Goal: Information Seeking & Learning: Learn about a topic

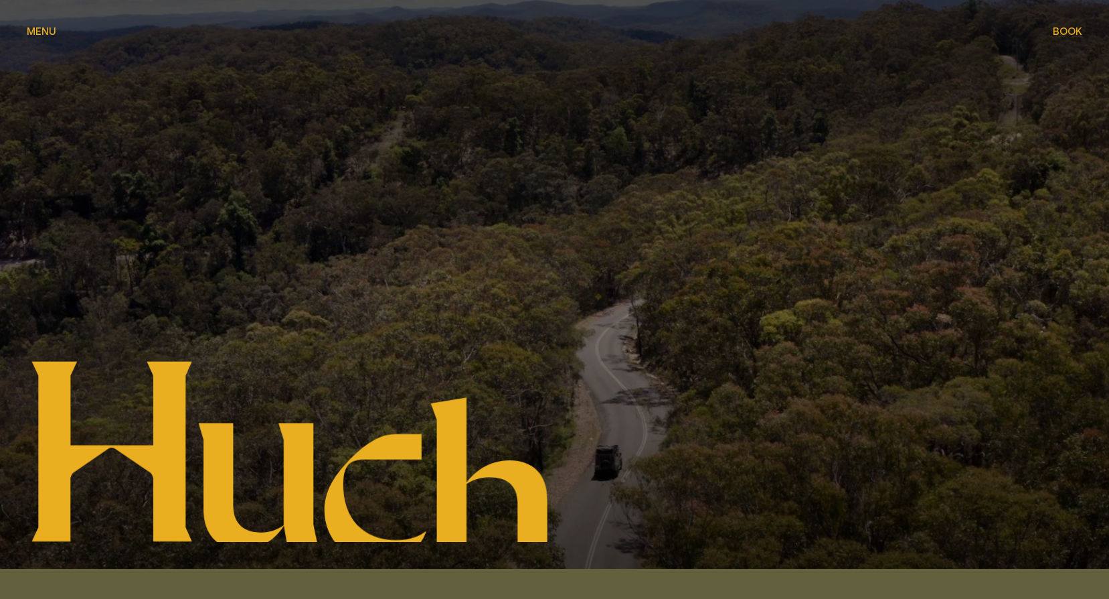
click at [33, 31] on span "Menu" at bounding box center [41, 31] width 29 height 10
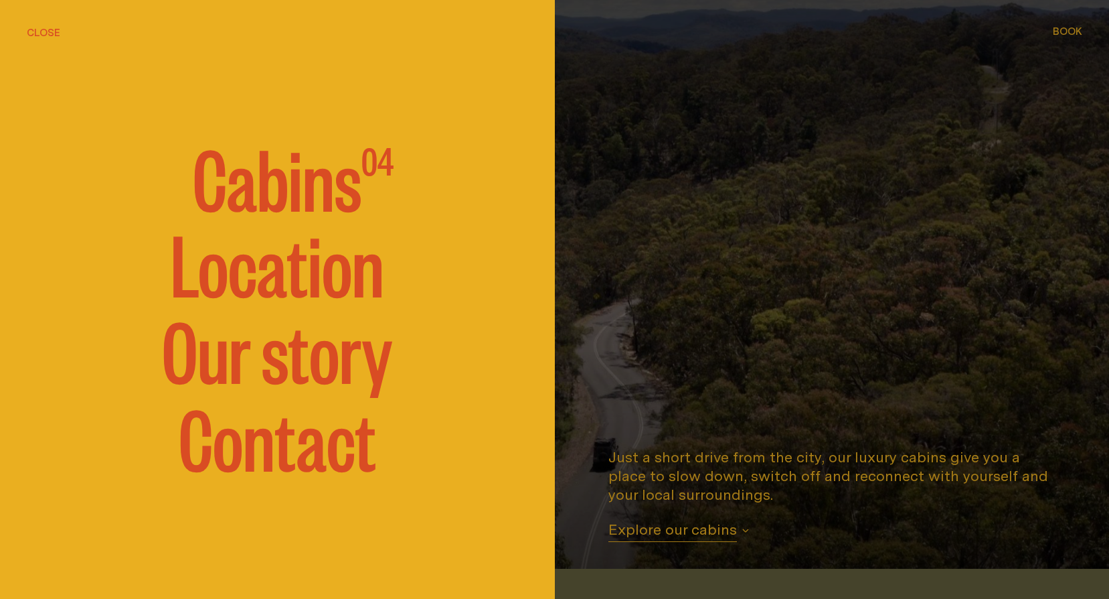
click at [296, 192] on span "Cabins" at bounding box center [277, 176] width 169 height 80
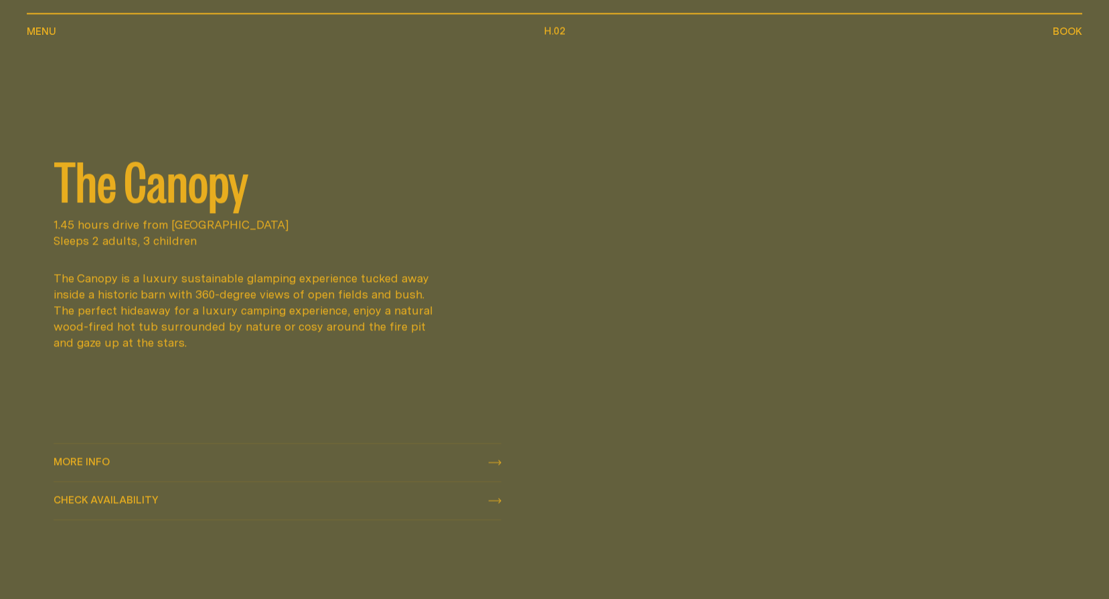
scroll to position [1238, 0]
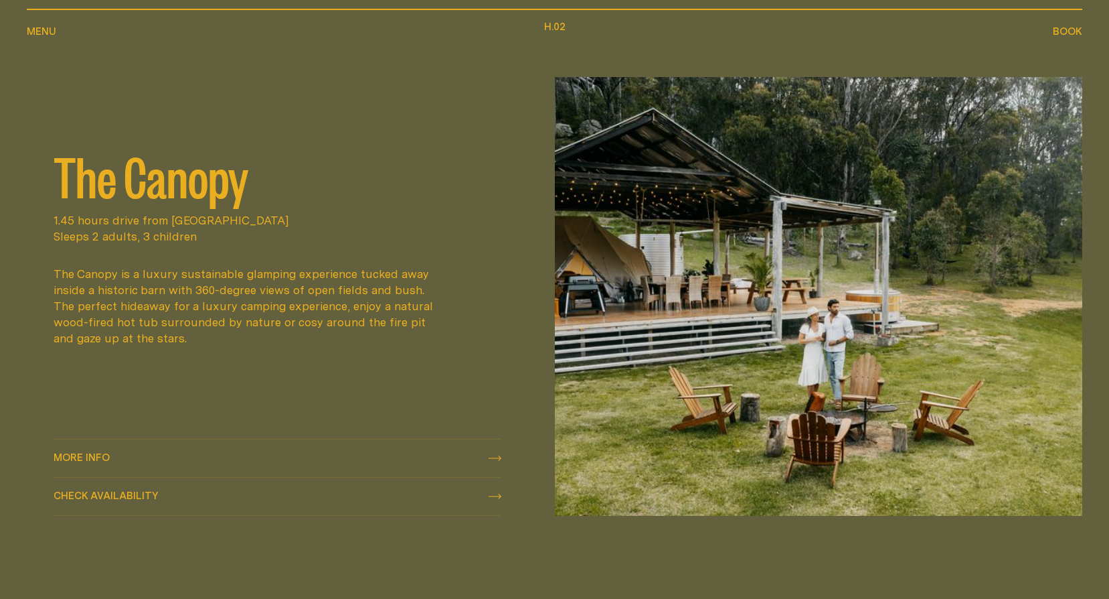
click at [102, 452] on span "More info" at bounding box center [82, 457] width 56 height 10
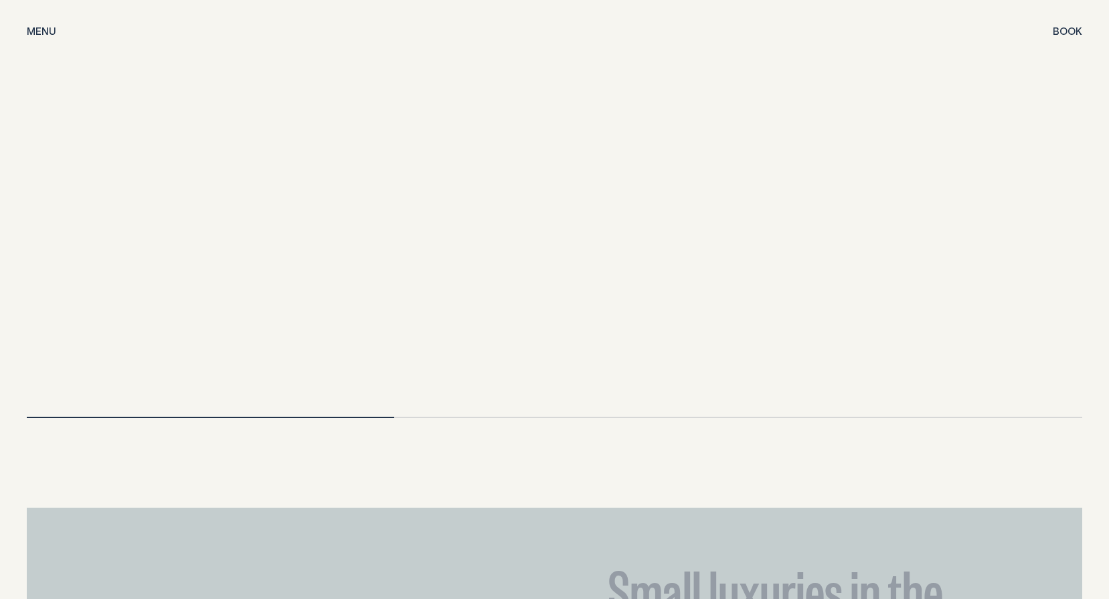
scroll to position [2879, 0]
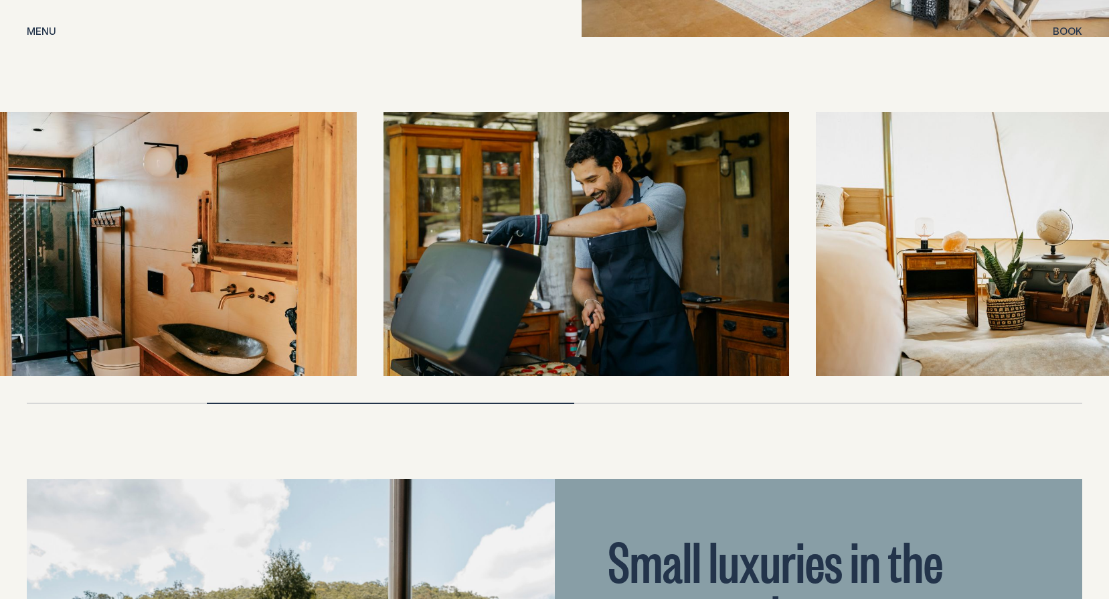
drag, startPoint x: 1000, startPoint y: 256, endPoint x: 483, endPoint y: 308, distance: 519.4
click at [483, 308] on img at bounding box center [587, 244] width 406 height 264
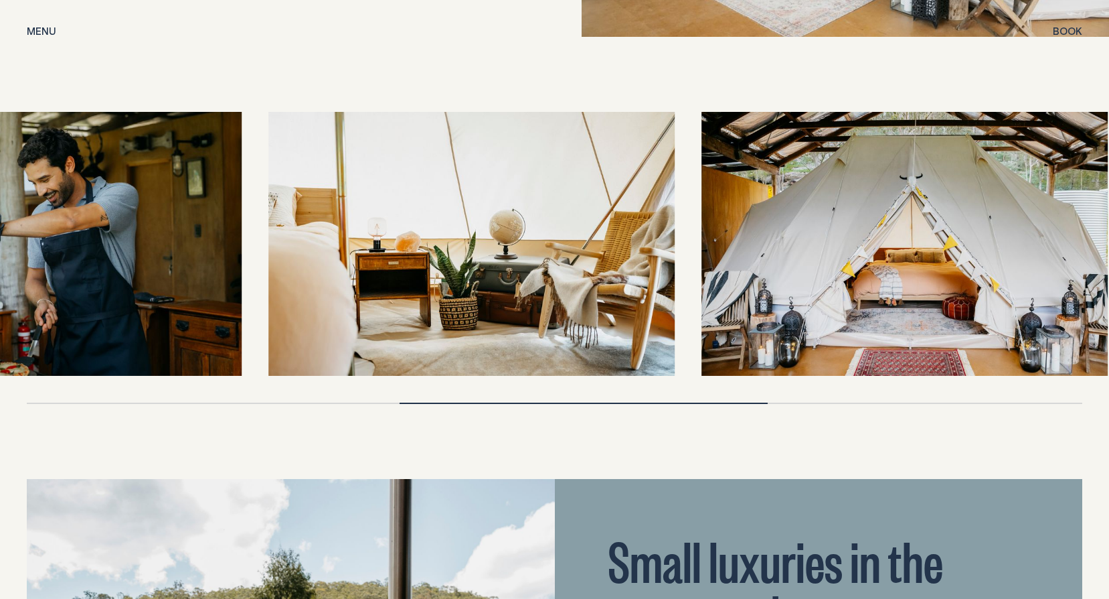
drag, startPoint x: 1000, startPoint y: 266, endPoint x: 374, endPoint y: 345, distance: 630.4
click at [374, 345] on img at bounding box center [472, 244] width 406 height 264
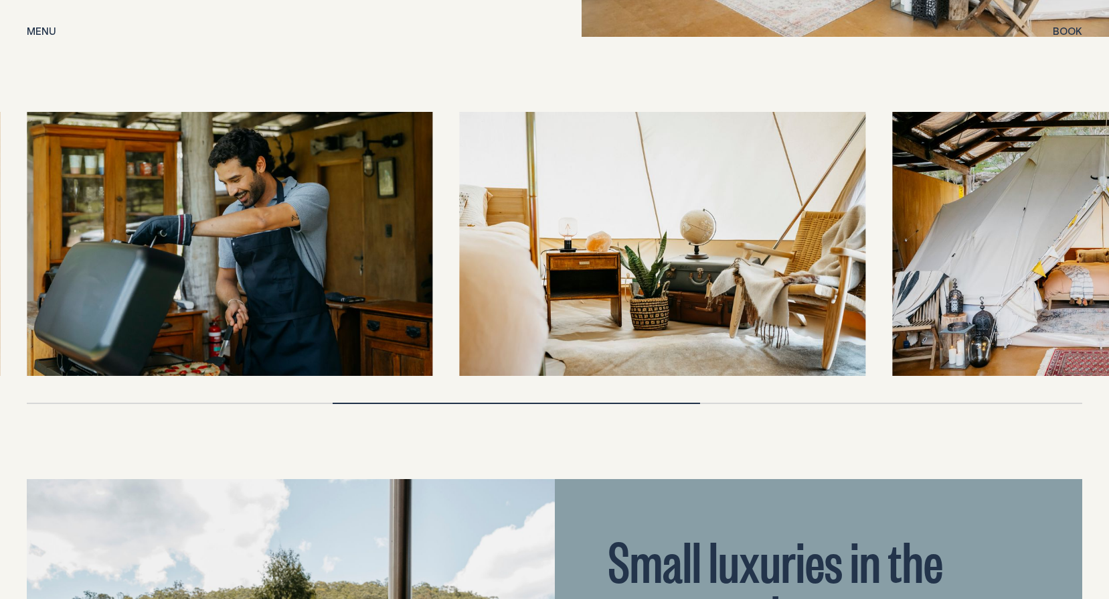
drag, startPoint x: 499, startPoint y: 326, endPoint x: 236, endPoint y: 368, distance: 265.8
click at [236, 368] on div at bounding box center [555, 258] width 1056 height 292
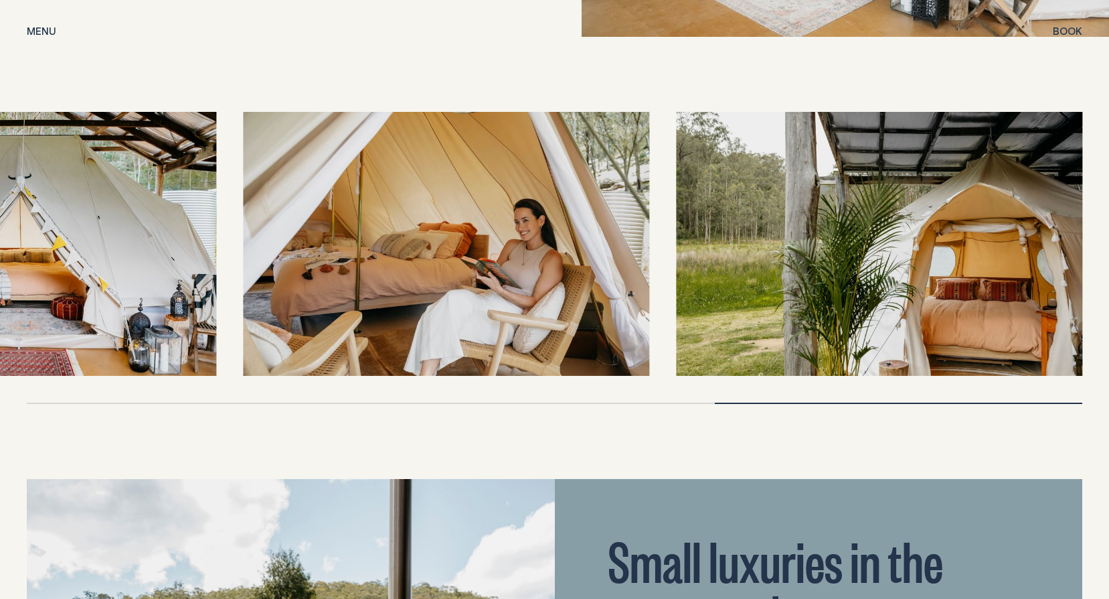
drag, startPoint x: 912, startPoint y: 237, endPoint x: 658, endPoint y: 265, distance: 255.3
click at [658, 265] on div at bounding box center [555, 244] width 1056 height 264
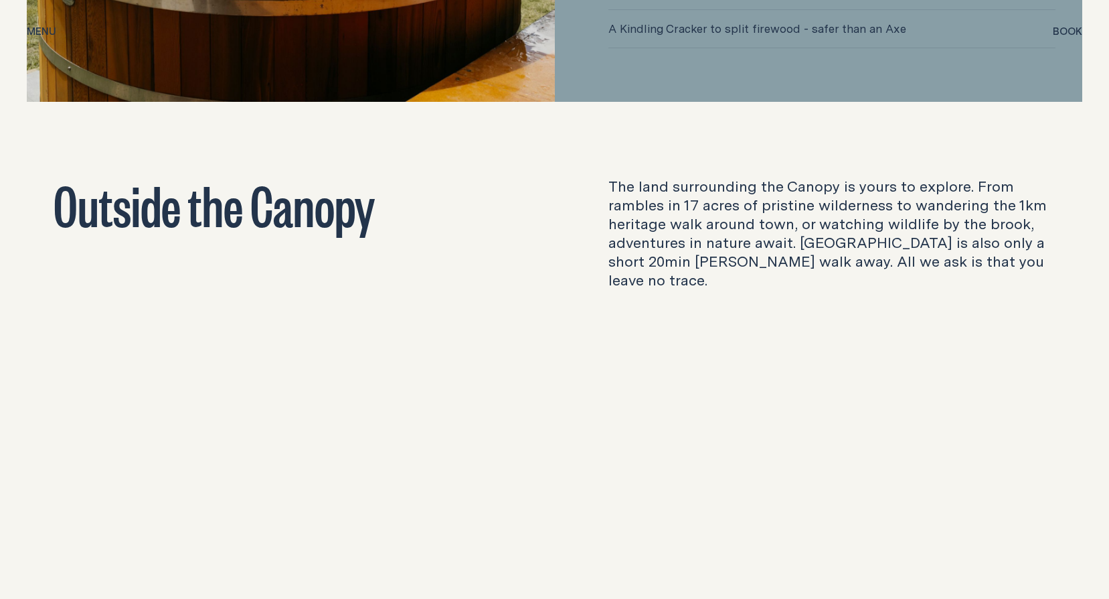
scroll to position [3950, 0]
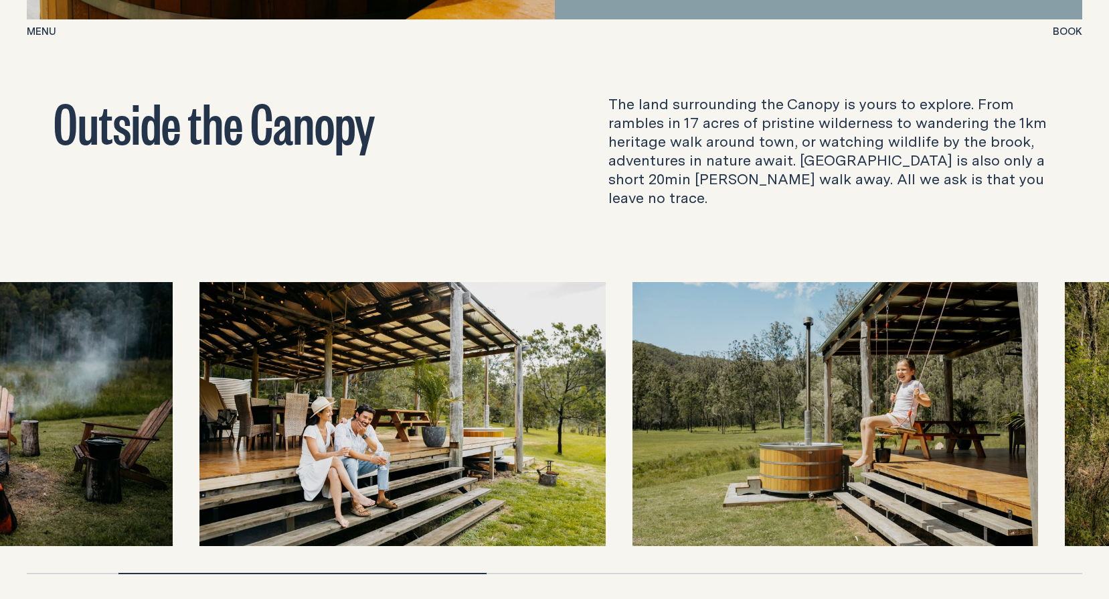
drag, startPoint x: 386, startPoint y: 347, endPoint x: 46, endPoint y: 390, distance: 342.1
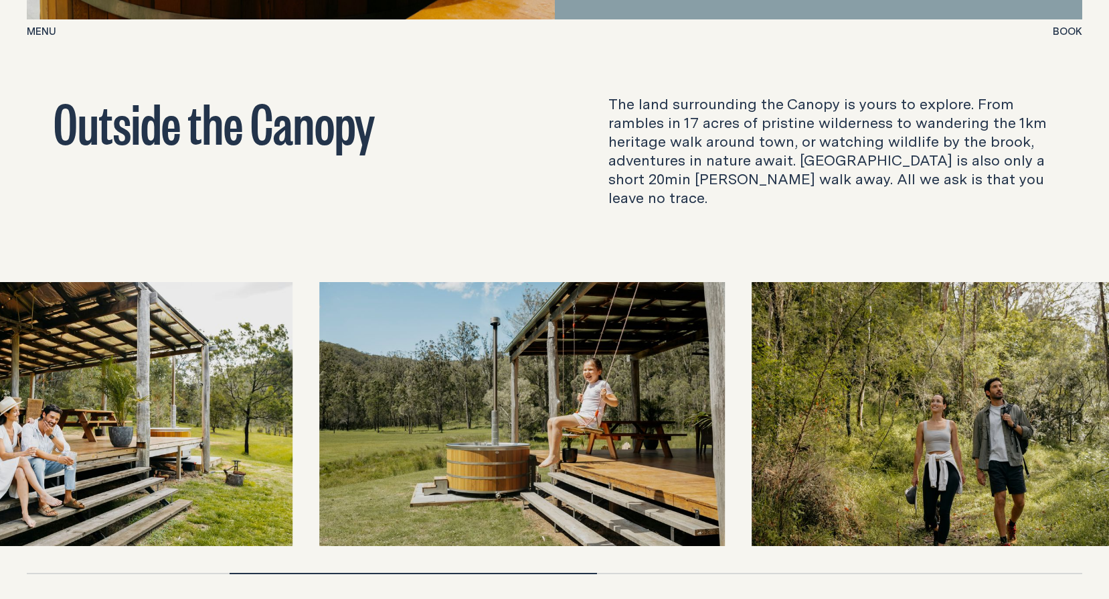
drag, startPoint x: 357, startPoint y: 390, endPoint x: 153, endPoint y: 415, distance: 205.8
click at [153, 415] on img at bounding box center [89, 414] width 406 height 264
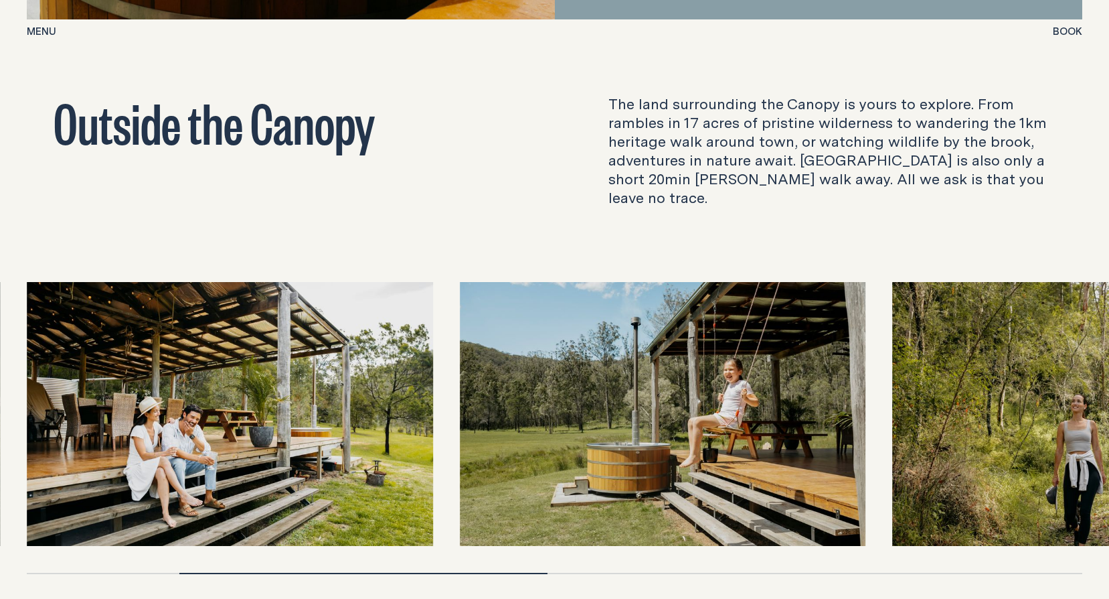
drag, startPoint x: 463, startPoint y: 424, endPoint x: 449, endPoint y: 424, distance: 14.7
click at [460, 424] on img at bounding box center [663, 414] width 406 height 264
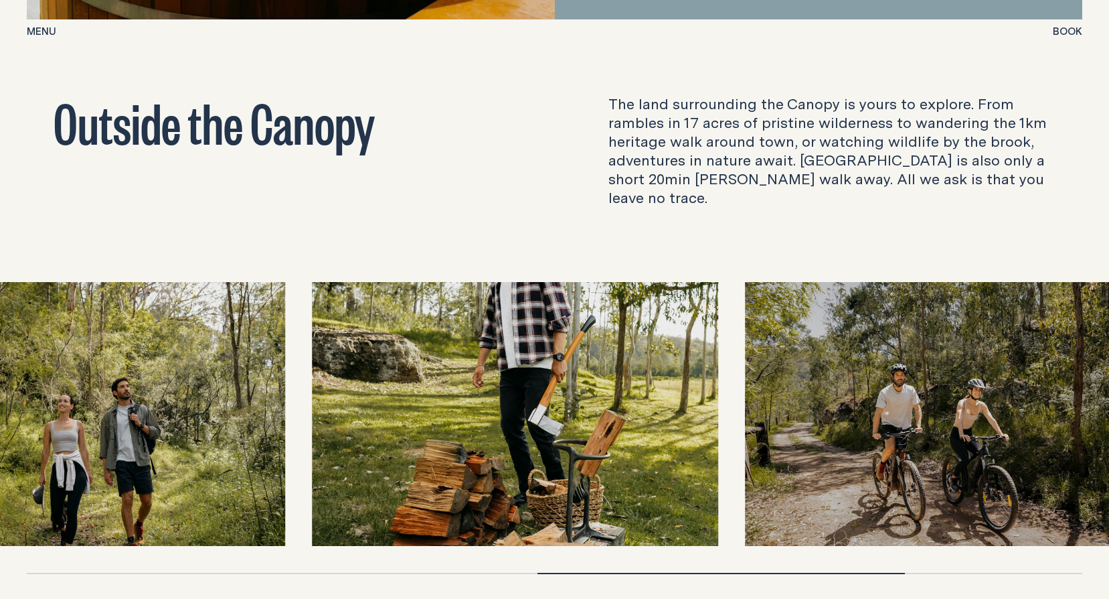
drag, startPoint x: 287, startPoint y: 384, endPoint x: 425, endPoint y: 389, distance: 138.0
click at [425, 389] on img at bounding box center [515, 414] width 406 height 264
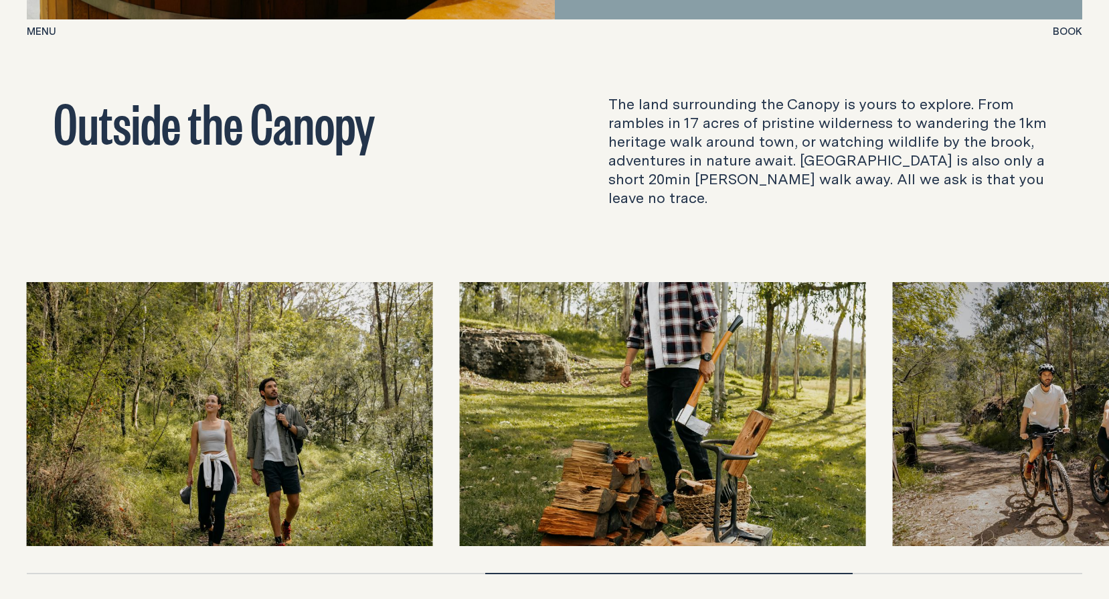
click at [670, 361] on img at bounding box center [663, 414] width 406 height 264
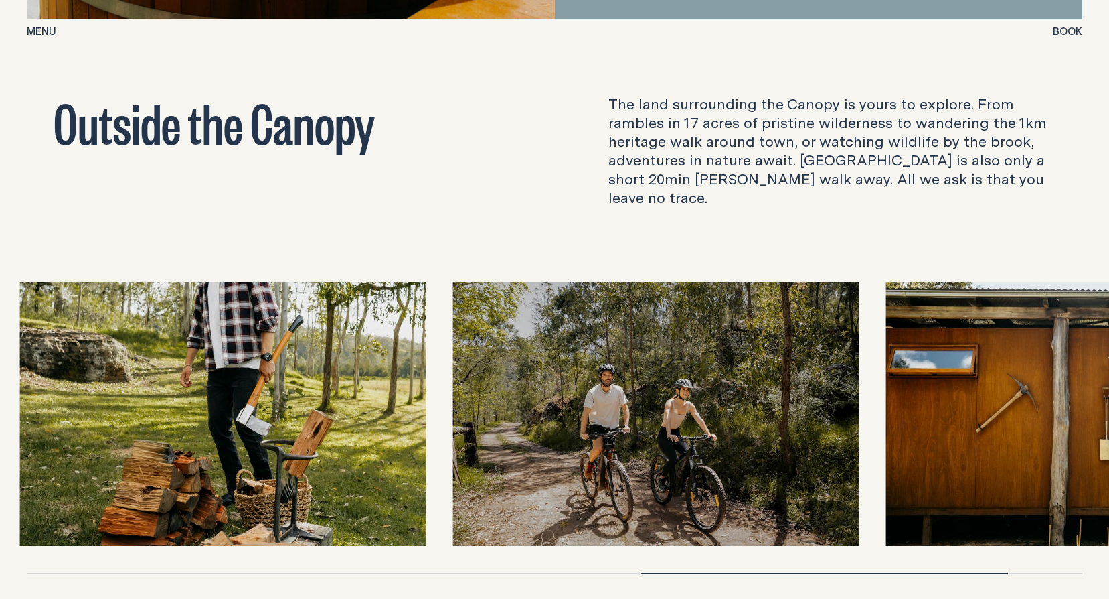
drag, startPoint x: 718, startPoint y: 358, endPoint x: 261, endPoint y: 394, distance: 458.8
click at [262, 396] on img at bounding box center [223, 414] width 406 height 264
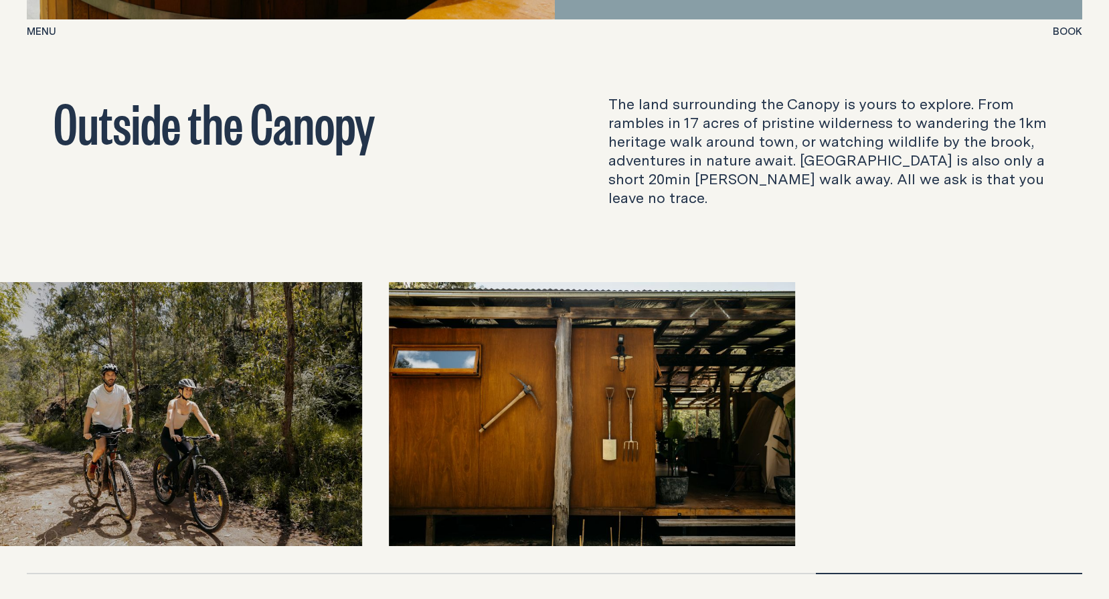
drag, startPoint x: 785, startPoint y: 370, endPoint x: 220, endPoint y: 444, distance: 569.9
click at [220, 444] on div at bounding box center [555, 414] width 1056 height 264
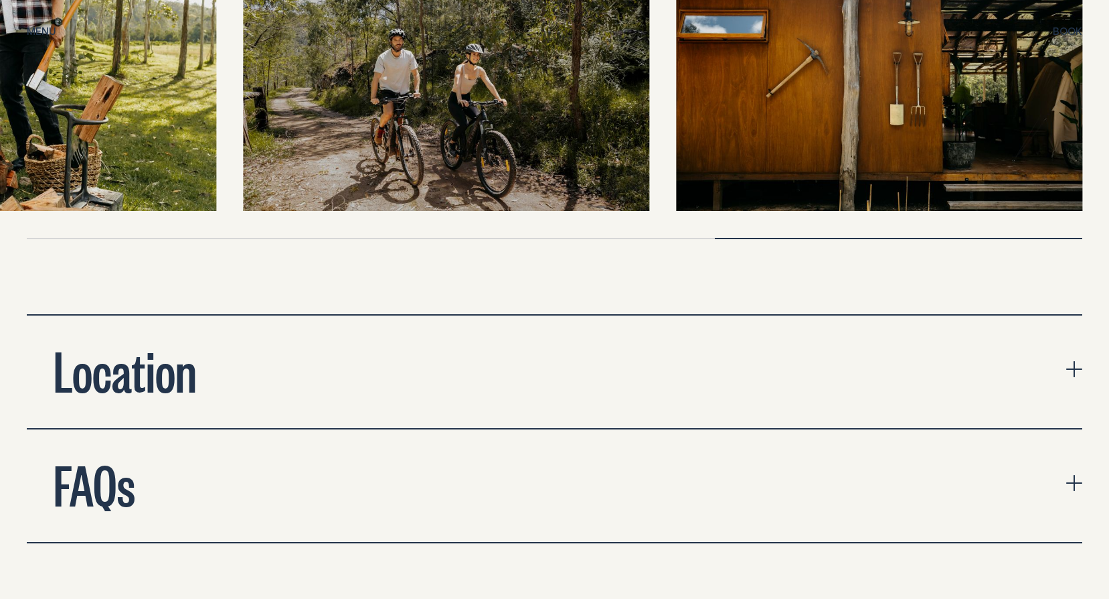
scroll to position [3816, 0]
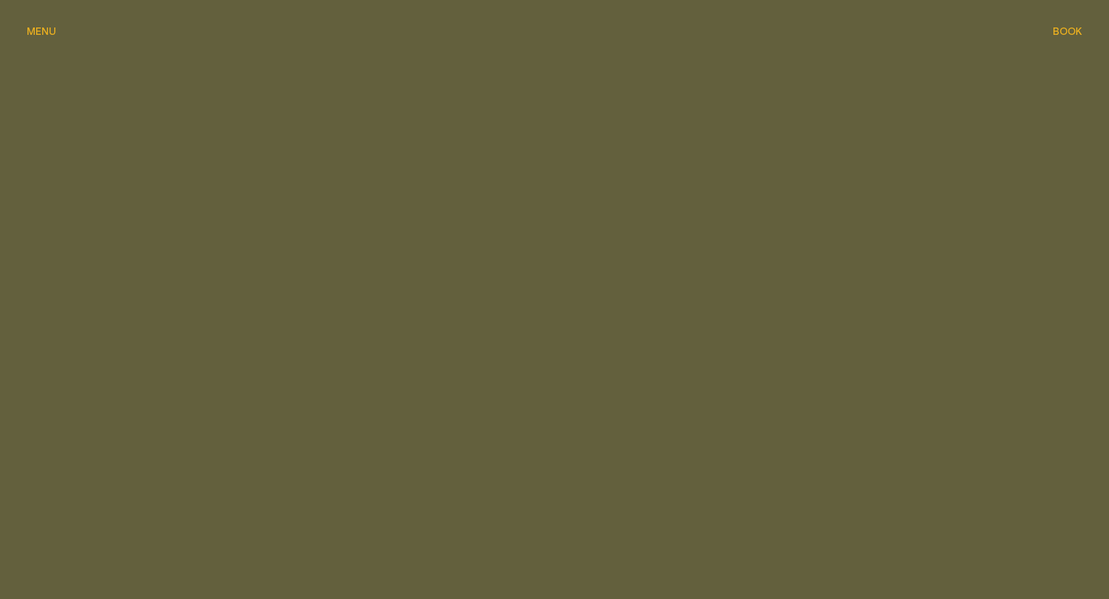
scroll to position [1238, 0]
click at [34, 40] on button "Menu Menu" at bounding box center [41, 32] width 29 height 16
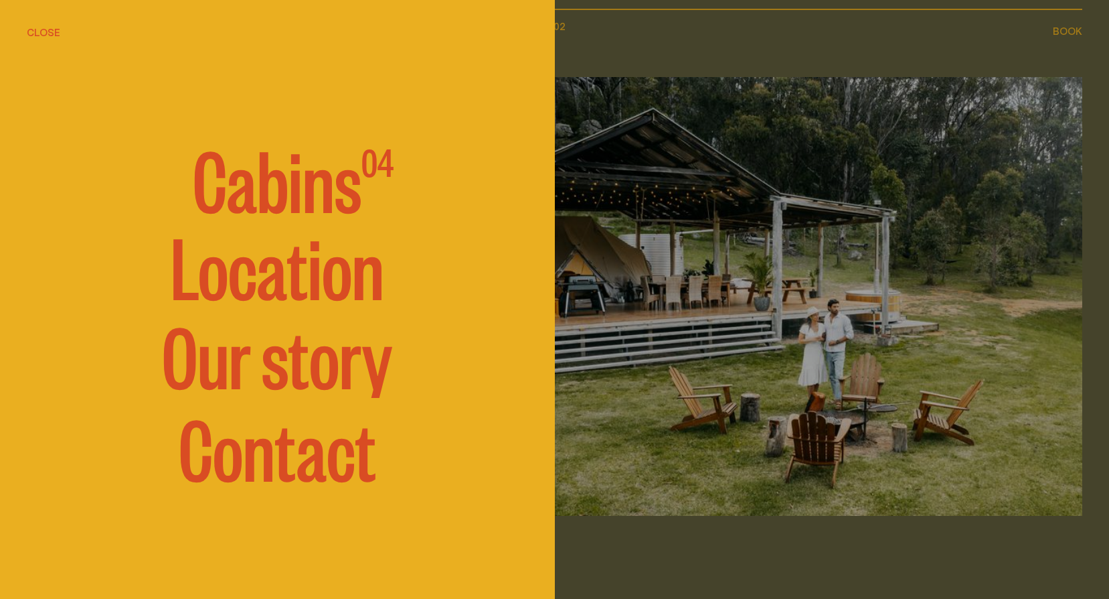
click at [270, 186] on span "Cabins" at bounding box center [277, 177] width 169 height 80
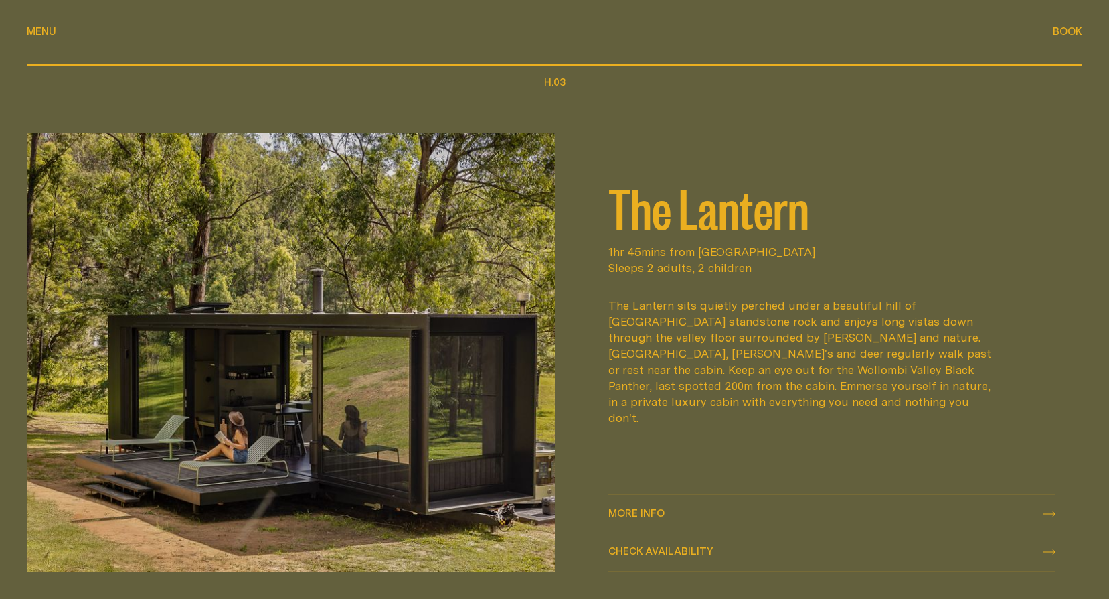
scroll to position [1815, 0]
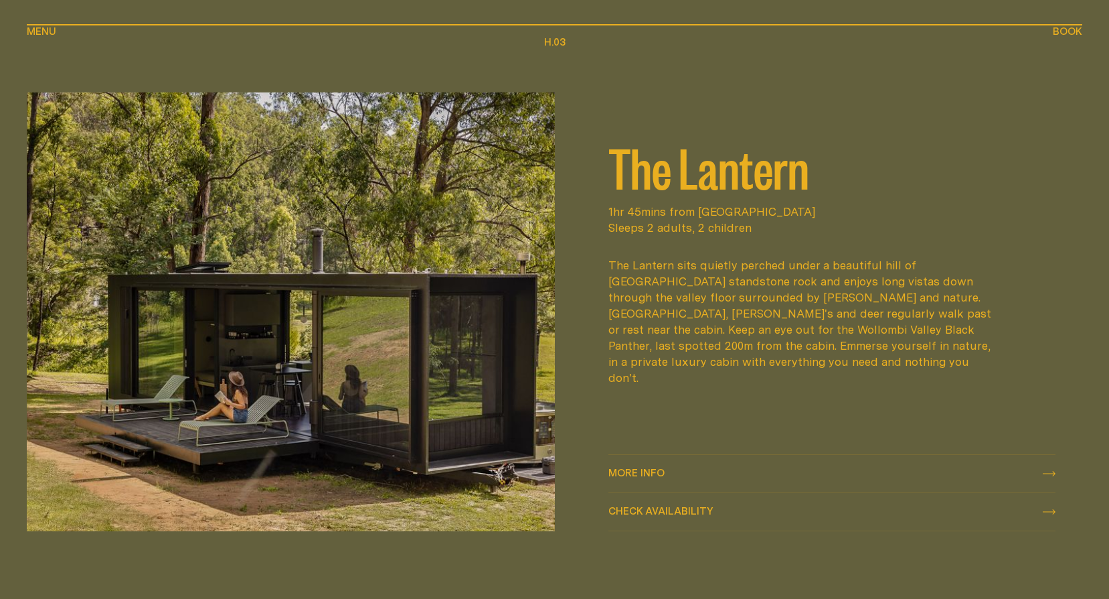
click at [655, 467] on span "More info" at bounding box center [637, 472] width 56 height 10
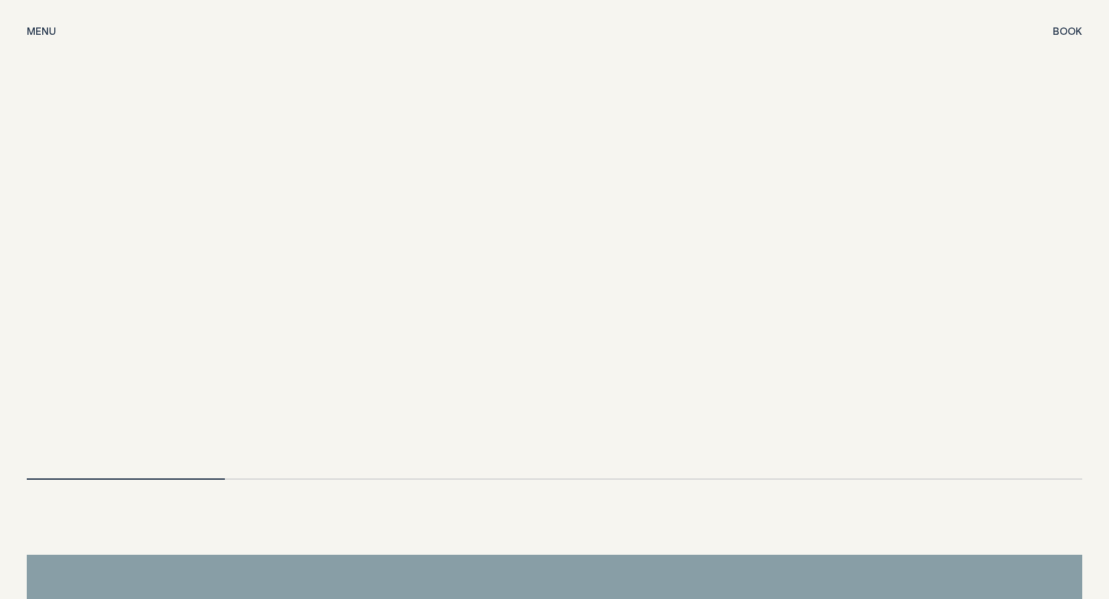
scroll to position [2946, 0]
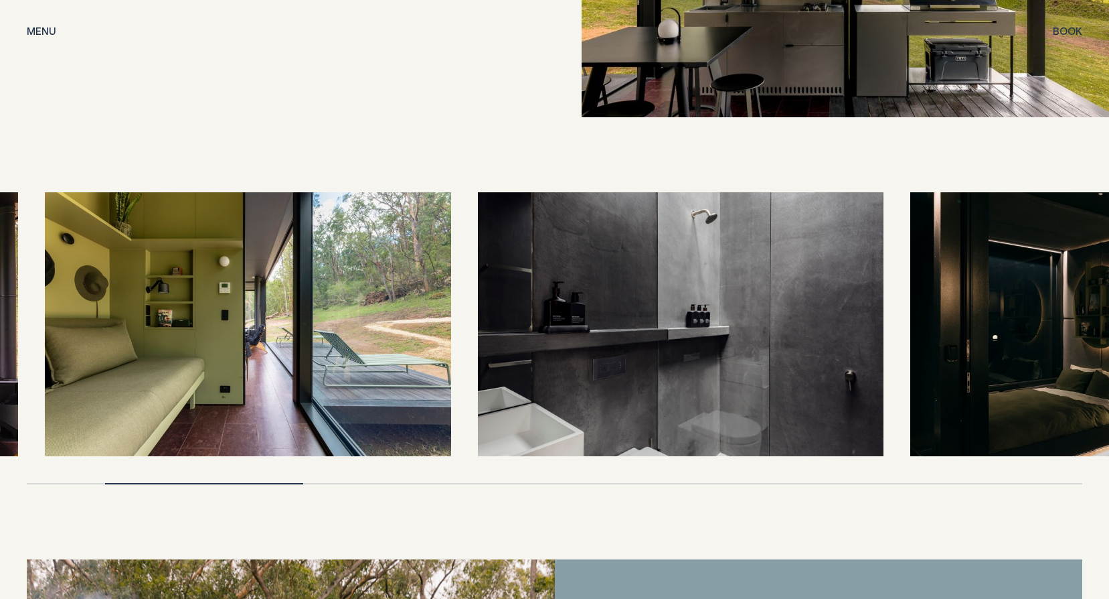
drag, startPoint x: 712, startPoint y: 287, endPoint x: 295, endPoint y: 320, distance: 417.8
click at [295, 320] on img at bounding box center [248, 324] width 406 height 264
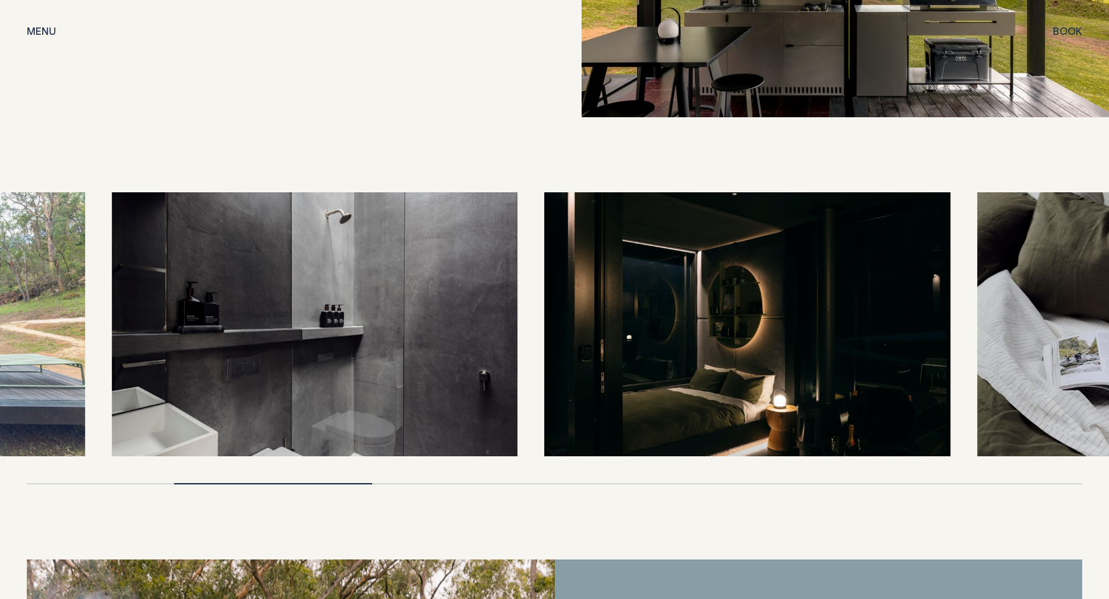
drag, startPoint x: 749, startPoint y: 304, endPoint x: 398, endPoint y: 351, distance: 353.4
click at [398, 351] on img at bounding box center [315, 324] width 406 height 264
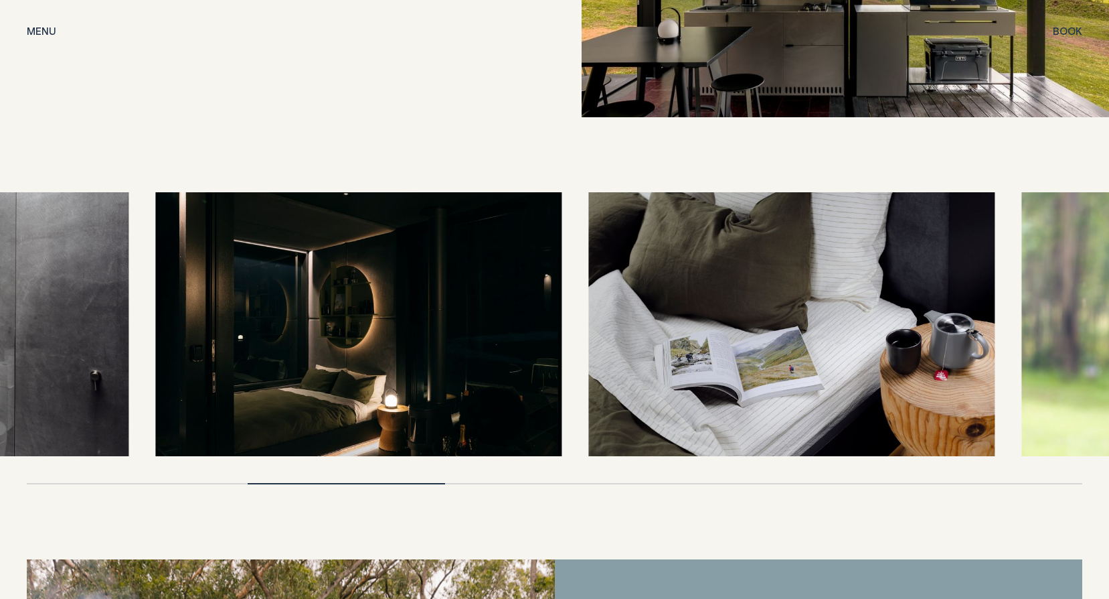
drag, startPoint x: 726, startPoint y: 275, endPoint x: 420, endPoint y: 324, distance: 310.0
click at [420, 324] on img at bounding box center [359, 324] width 406 height 264
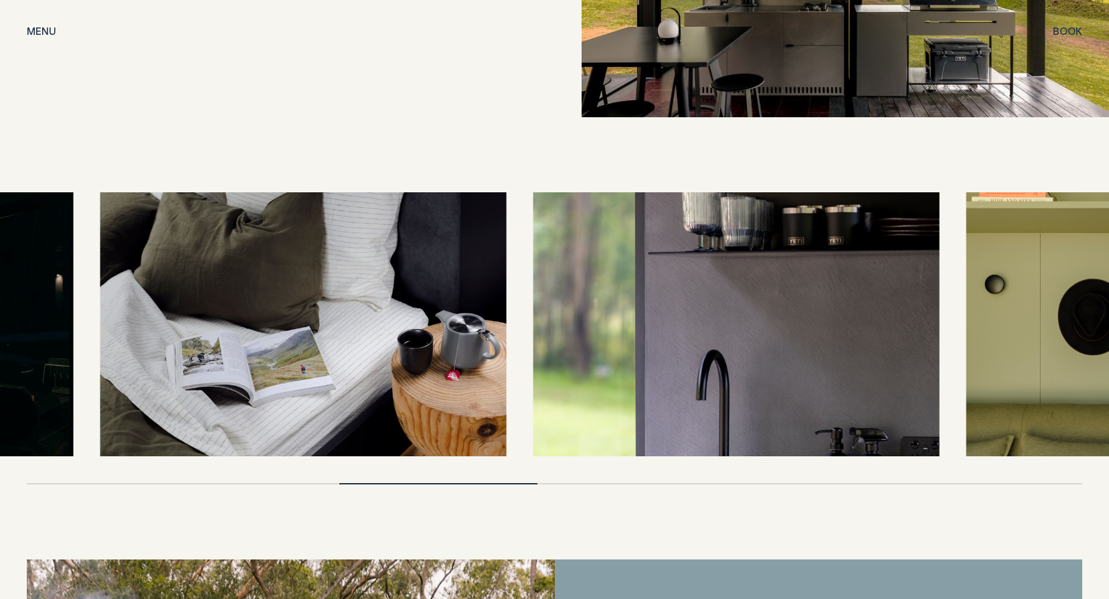
drag, startPoint x: 673, startPoint y: 296, endPoint x: 311, endPoint y: 349, distance: 366.2
click at [311, 349] on img at bounding box center [303, 324] width 406 height 264
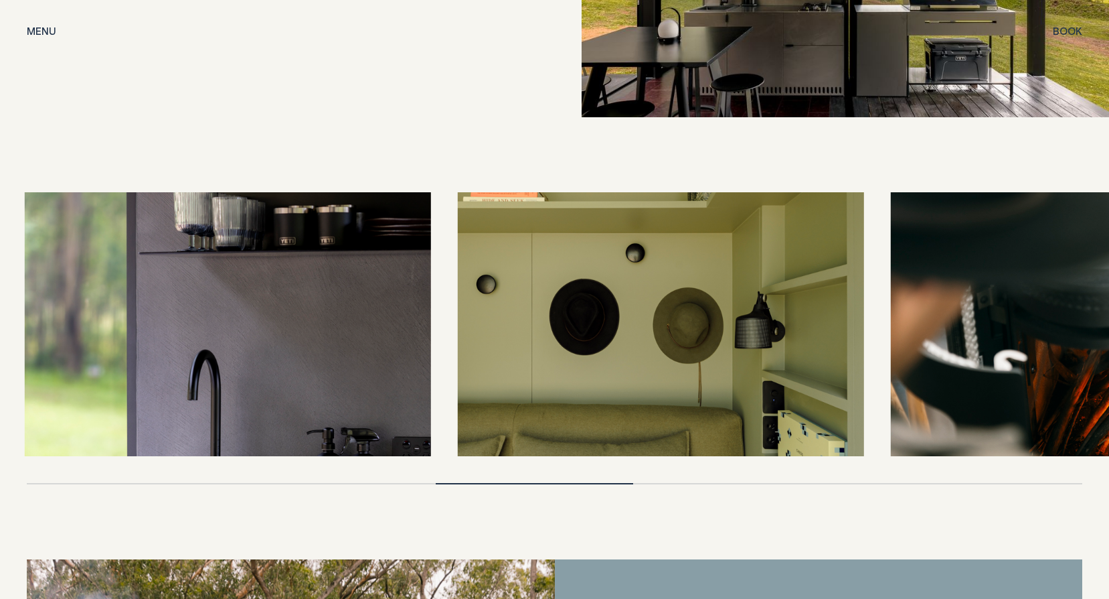
drag, startPoint x: 522, startPoint y: 325, endPoint x: 173, endPoint y: 353, distance: 350.0
click at [173, 353] on img at bounding box center [228, 324] width 406 height 264
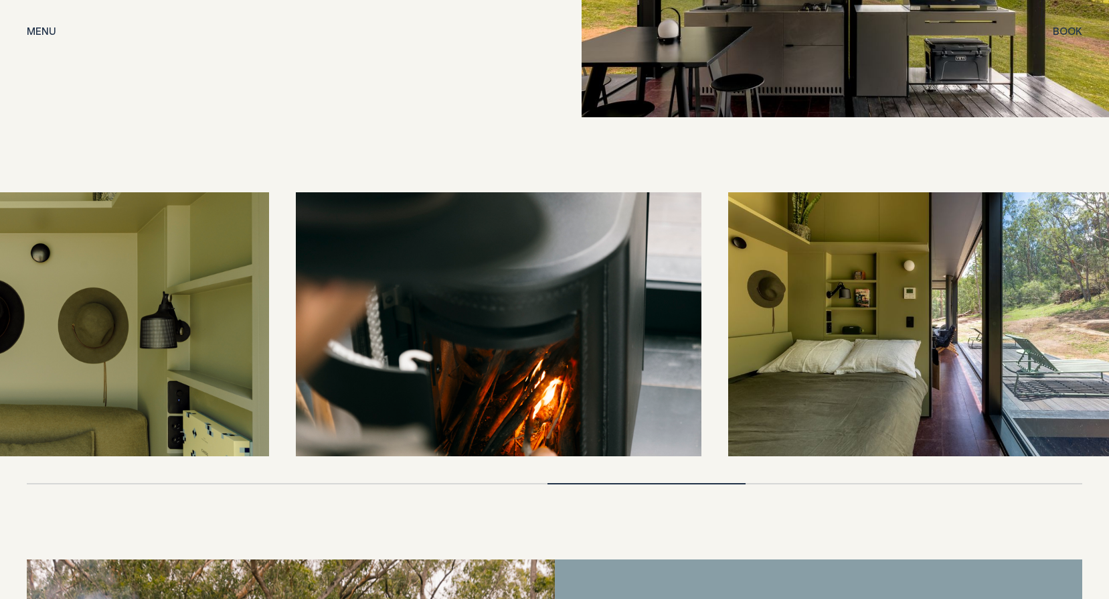
drag, startPoint x: 647, startPoint y: 293, endPoint x: 34, endPoint y: 380, distance: 618.7
click at [34, 380] on img at bounding box center [66, 324] width 406 height 264
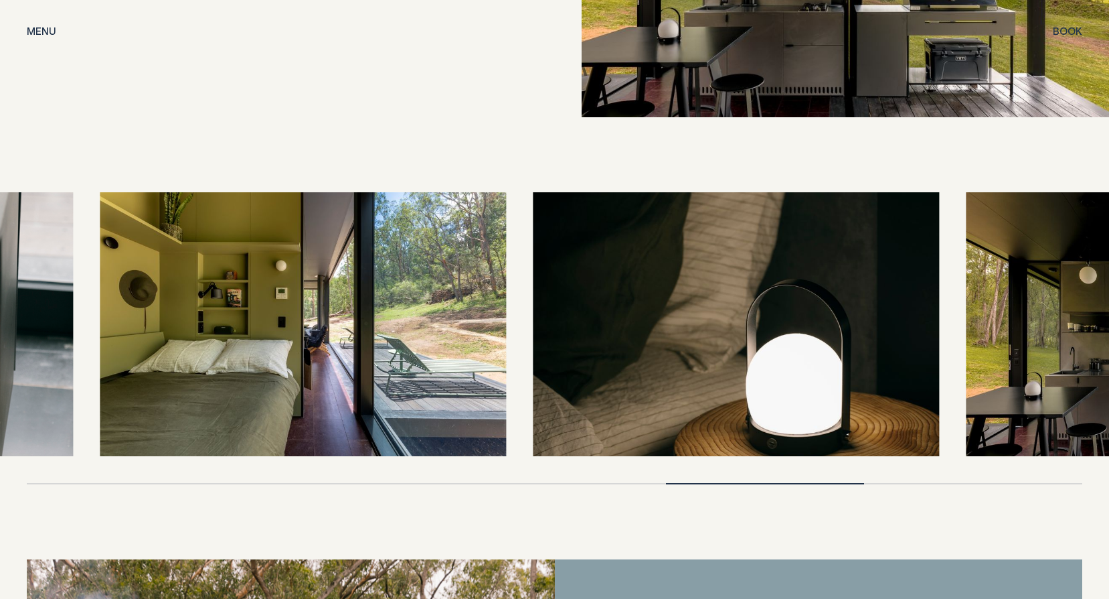
drag, startPoint x: 366, startPoint y: 305, endPoint x: 5, endPoint y: 351, distance: 363.7
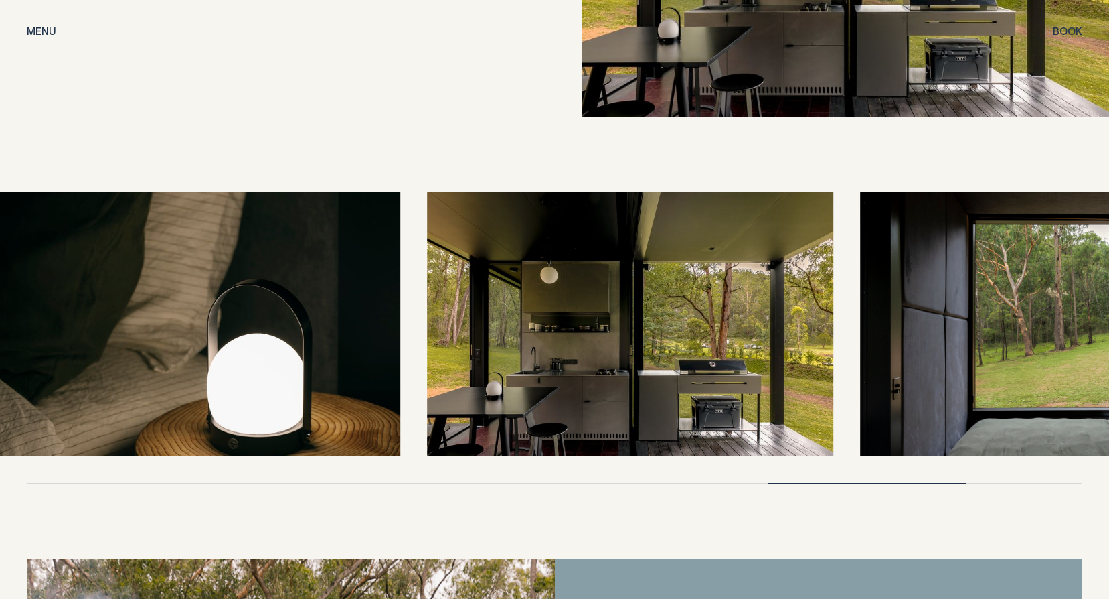
drag, startPoint x: 154, startPoint y: 318, endPoint x: 439, endPoint y: 322, distance: 284.6
click at [439, 322] on img at bounding box center [630, 324] width 406 height 264
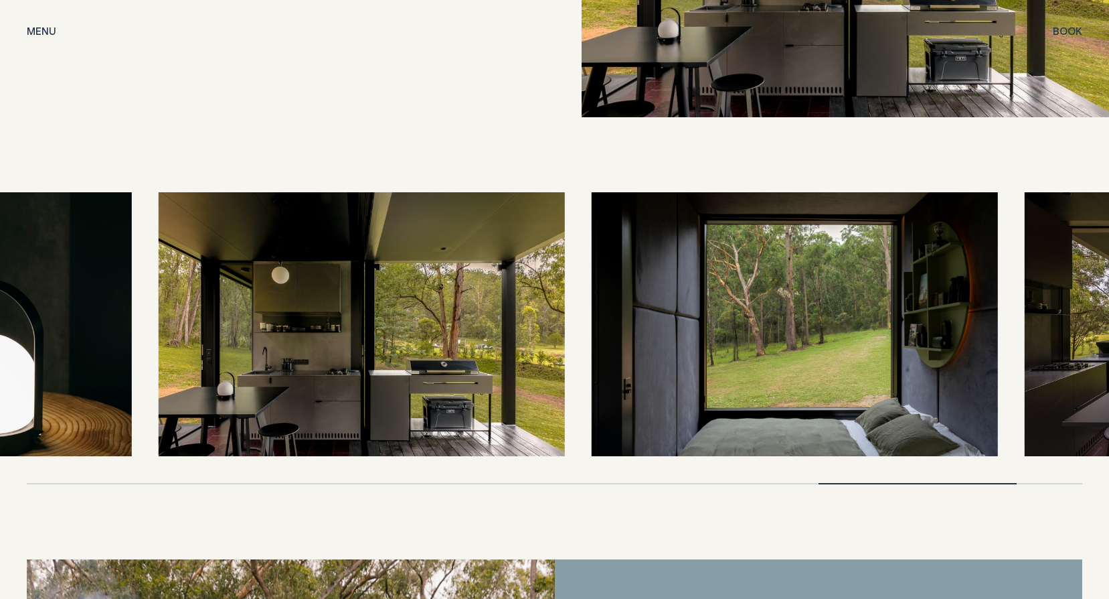
drag, startPoint x: 573, startPoint y: 275, endPoint x: 219, endPoint y: 316, distance: 356.5
click at [219, 316] on img at bounding box center [362, 324] width 406 height 264
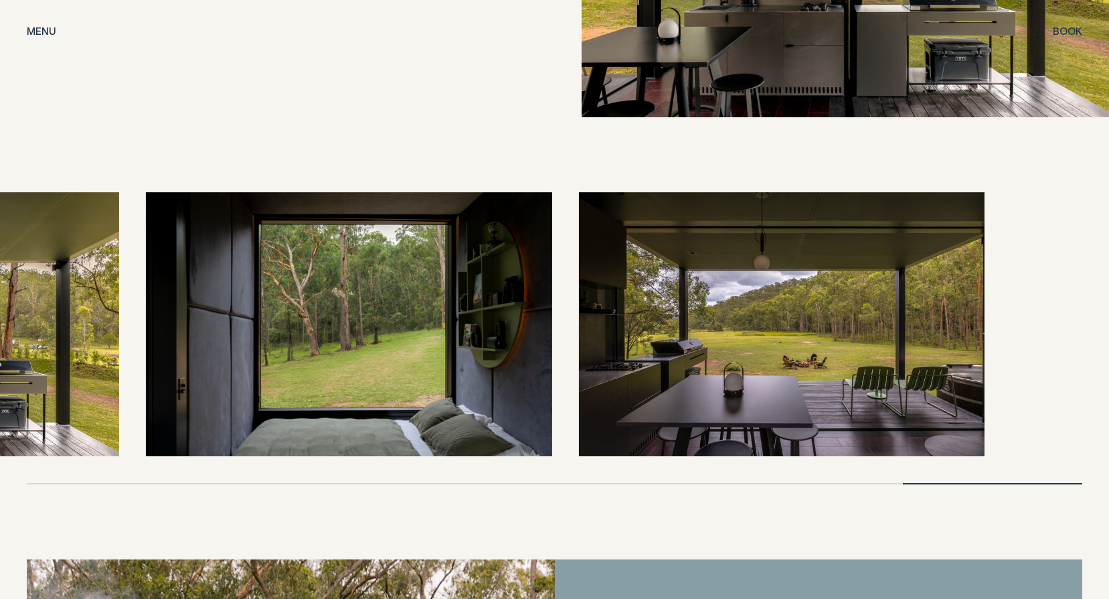
drag, startPoint x: 620, startPoint y: 309, endPoint x: 373, endPoint y: 344, distance: 249.5
click at [374, 344] on img at bounding box center [349, 324] width 406 height 264
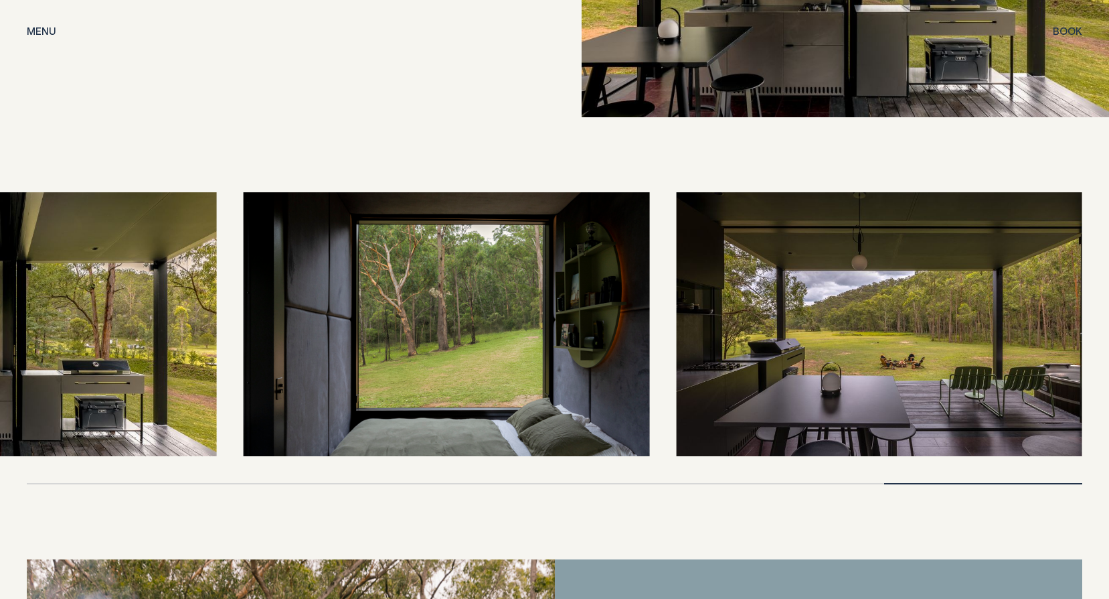
drag, startPoint x: 775, startPoint y: 315, endPoint x: 523, endPoint y: 347, distance: 254.4
click at [676, 347] on img at bounding box center [879, 324] width 406 height 264
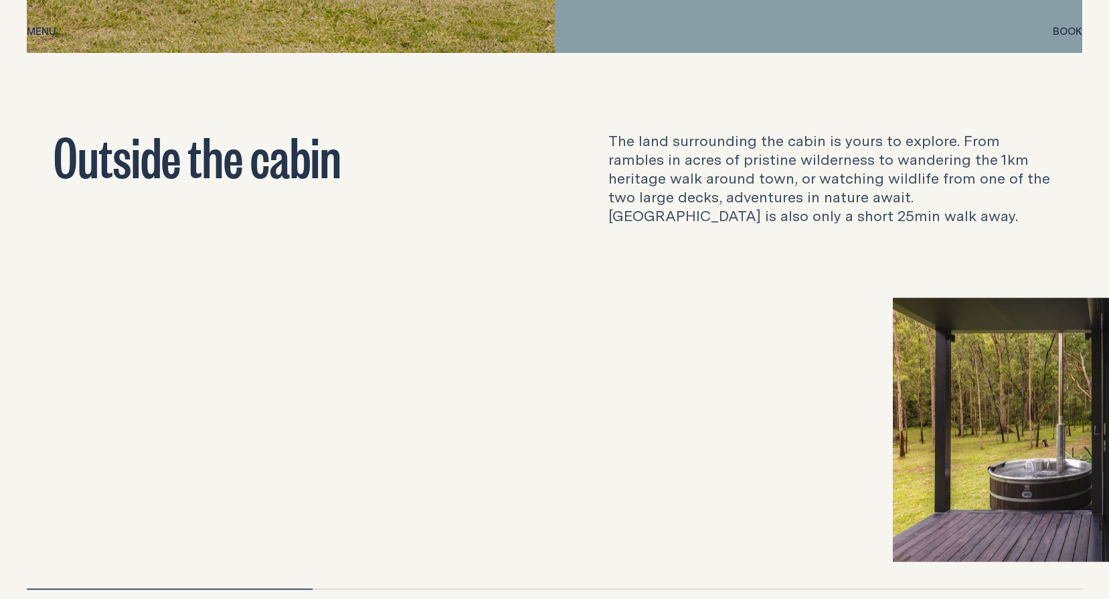
scroll to position [4352, 0]
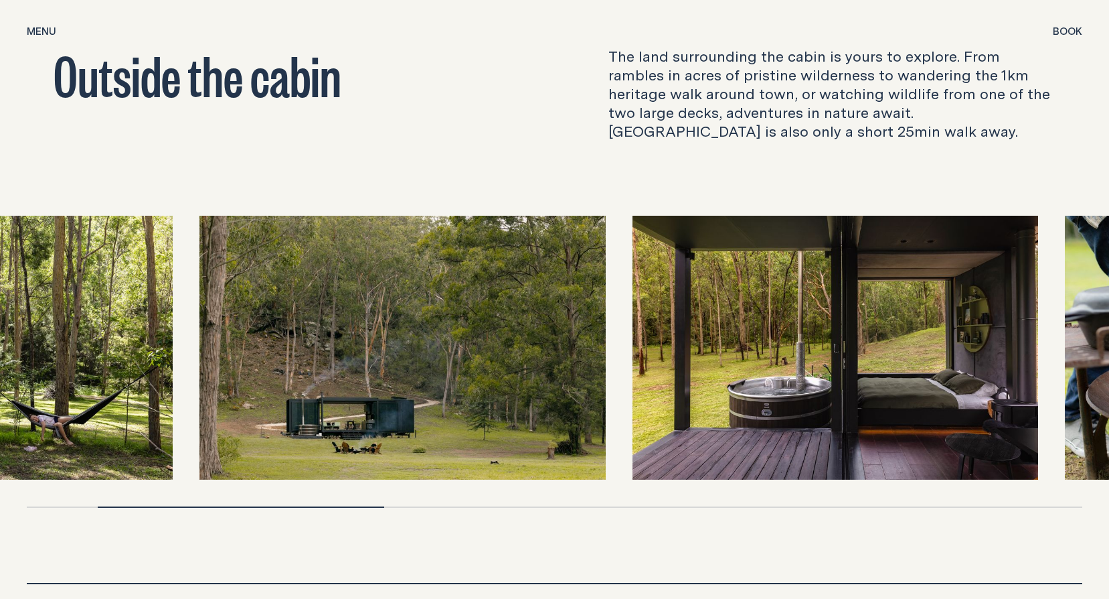
drag, startPoint x: 281, startPoint y: 315, endPoint x: 18, endPoint y: 320, distance: 263.2
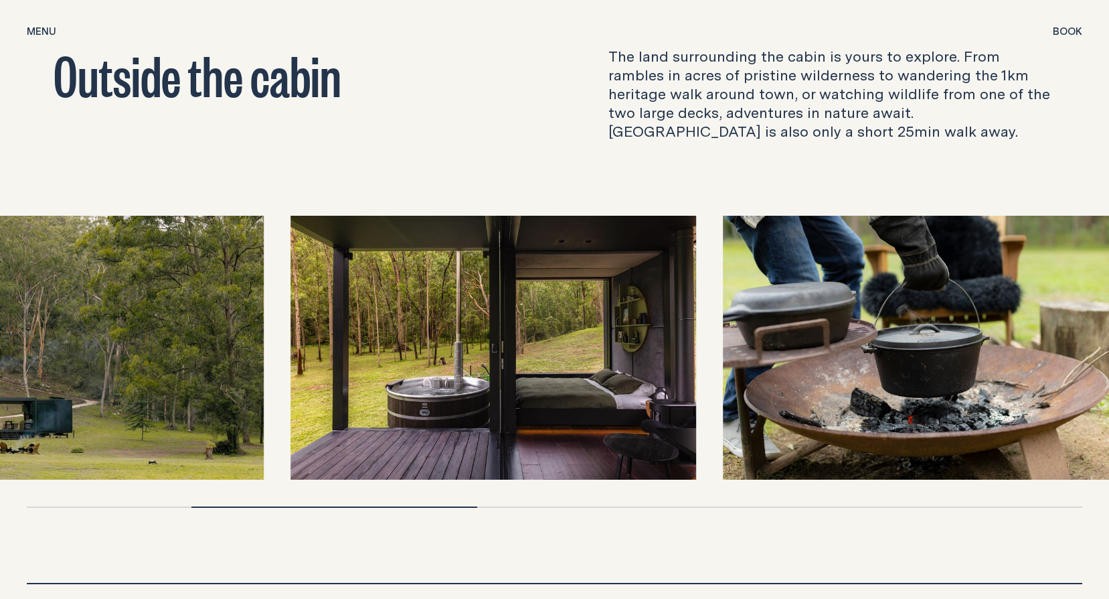
drag, startPoint x: 384, startPoint y: 321, endPoint x: 136, endPoint y: 331, distance: 248.6
click at [181, 329] on img at bounding box center [60, 348] width 406 height 264
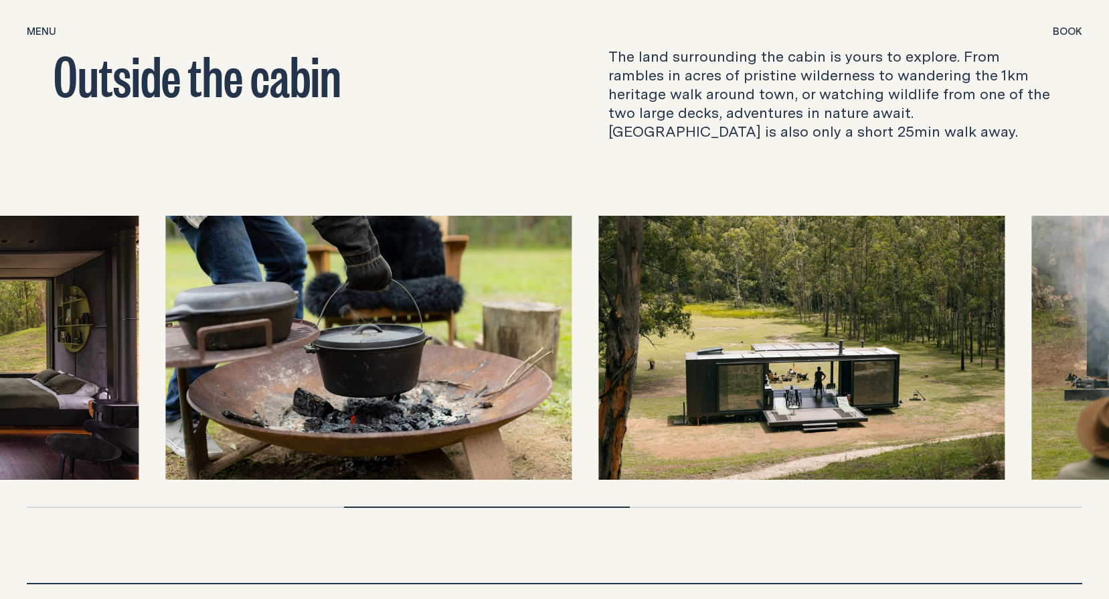
drag, startPoint x: 682, startPoint y: 305, endPoint x: 368, endPoint y: 330, distance: 315.7
click at [378, 330] on img at bounding box center [369, 348] width 406 height 264
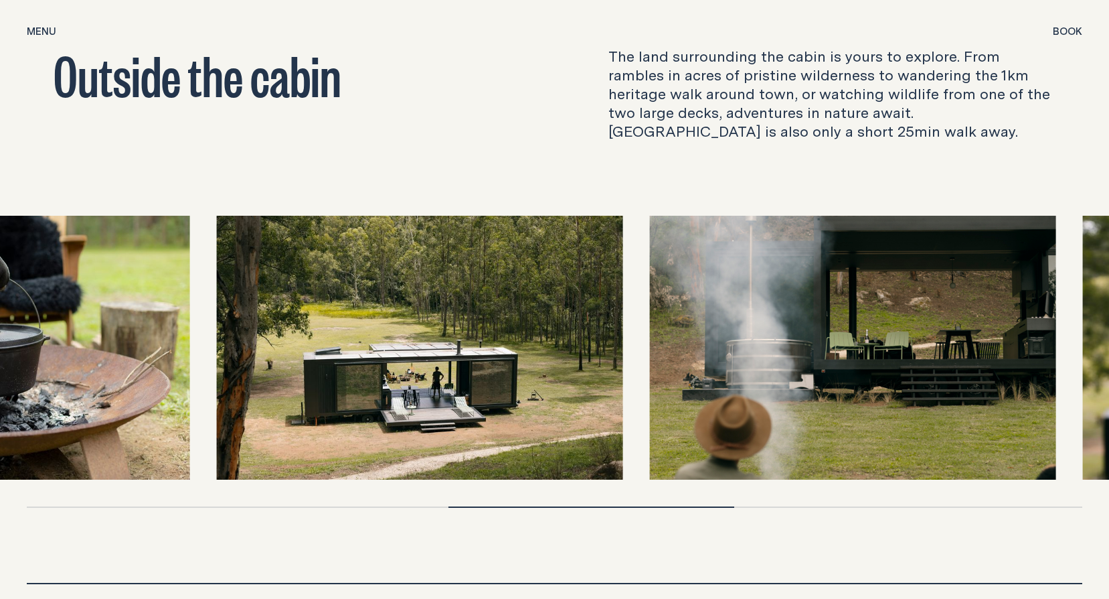
drag, startPoint x: 714, startPoint y: 325, endPoint x: 387, endPoint y: 347, distance: 328.1
click at [388, 347] on img at bounding box center [420, 348] width 406 height 264
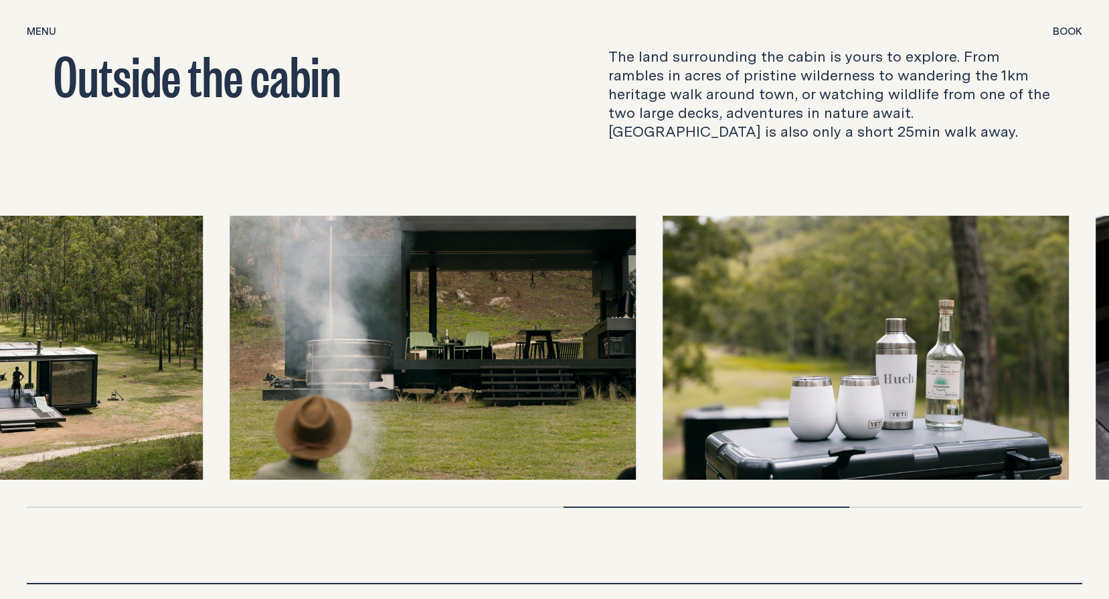
drag, startPoint x: 747, startPoint y: 345, endPoint x: 571, endPoint y: 351, distance: 176.2
click at [591, 353] on img at bounding box center [433, 348] width 406 height 264
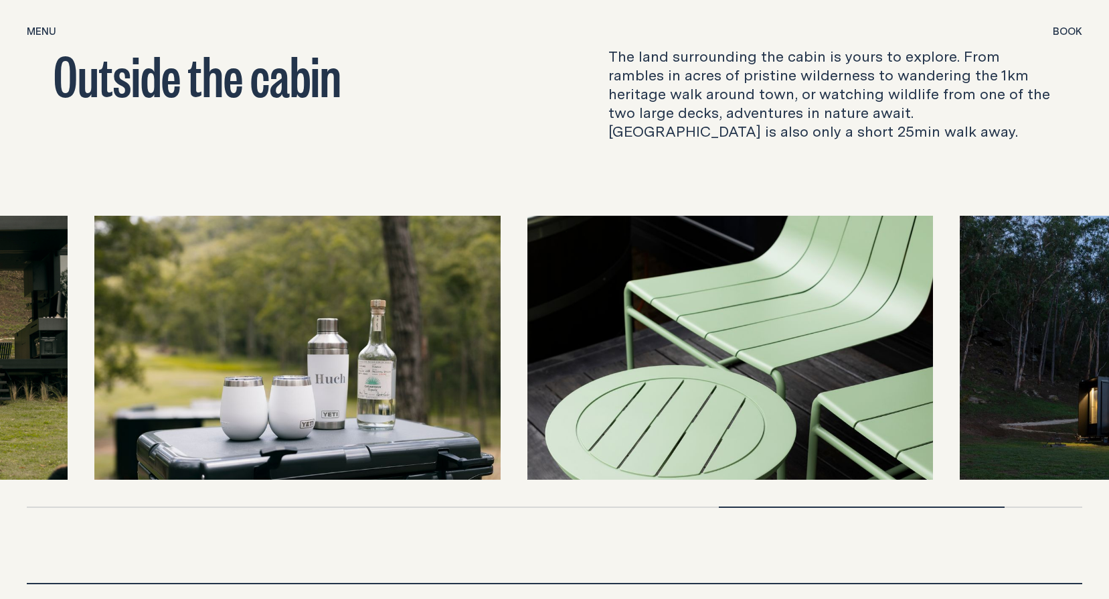
drag, startPoint x: 757, startPoint y: 324, endPoint x: 354, endPoint y: 335, distance: 403.2
click at [354, 335] on img at bounding box center [297, 348] width 406 height 264
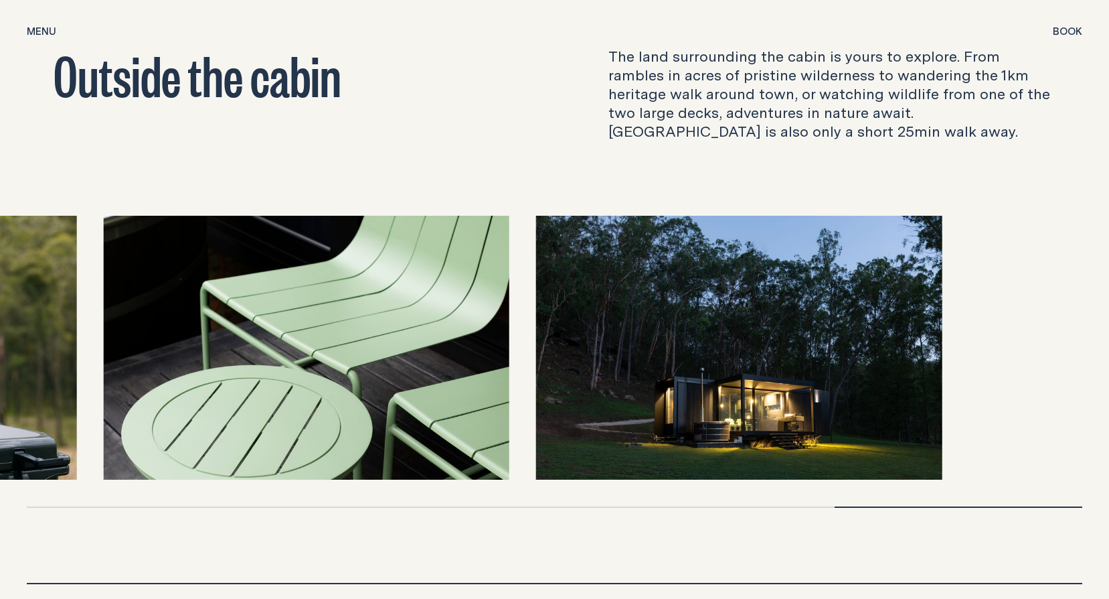
drag, startPoint x: 845, startPoint y: 324, endPoint x: 361, endPoint y: 353, distance: 484.9
click at [361, 353] on img at bounding box center [306, 348] width 406 height 264
